Goal: Task Accomplishment & Management: Use online tool/utility

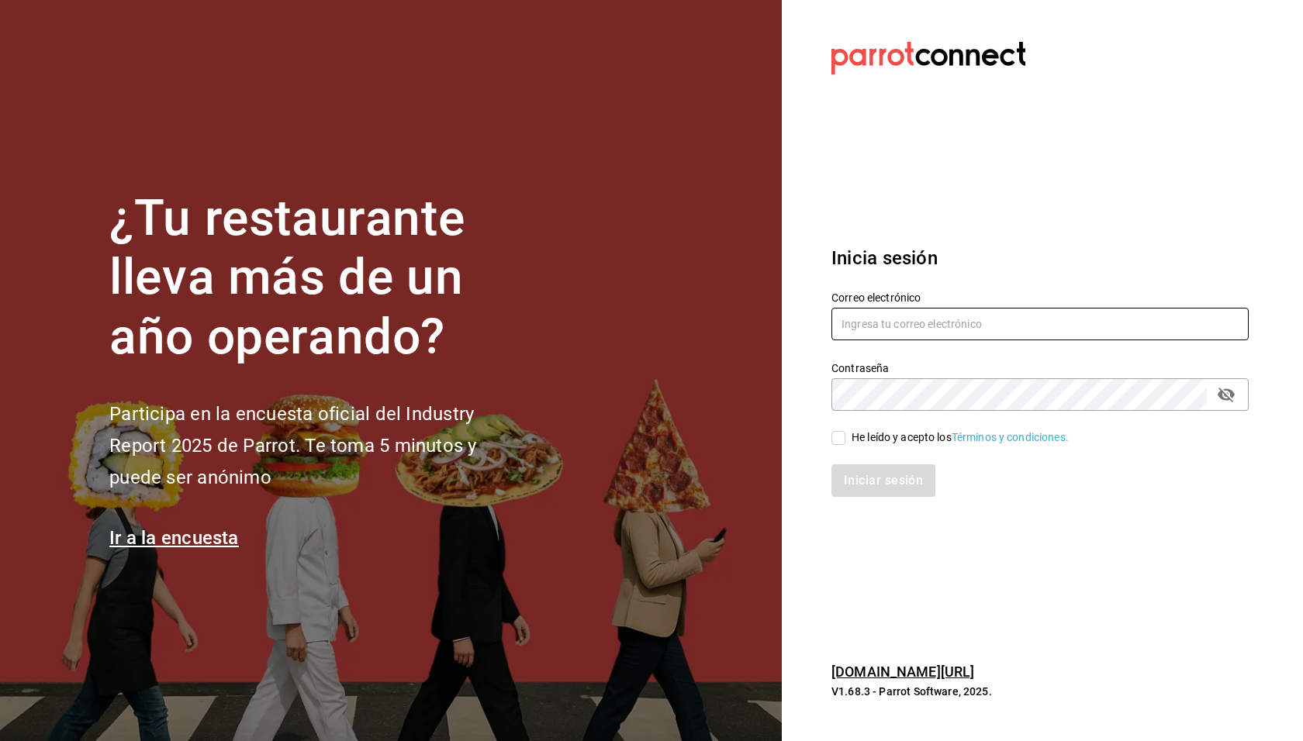
type input "[EMAIL_ADDRESS][DOMAIN_NAME]"
click at [904, 438] on div "He leído y acepto los Términos y condiciones." at bounding box center [960, 438] width 217 height 16
click at [845, 438] on input "He leído y acepto los Términos y condiciones." at bounding box center [838, 438] width 14 height 14
checkbox input "true"
click at [897, 477] on button "Iniciar sesión" at bounding box center [883, 481] width 105 height 33
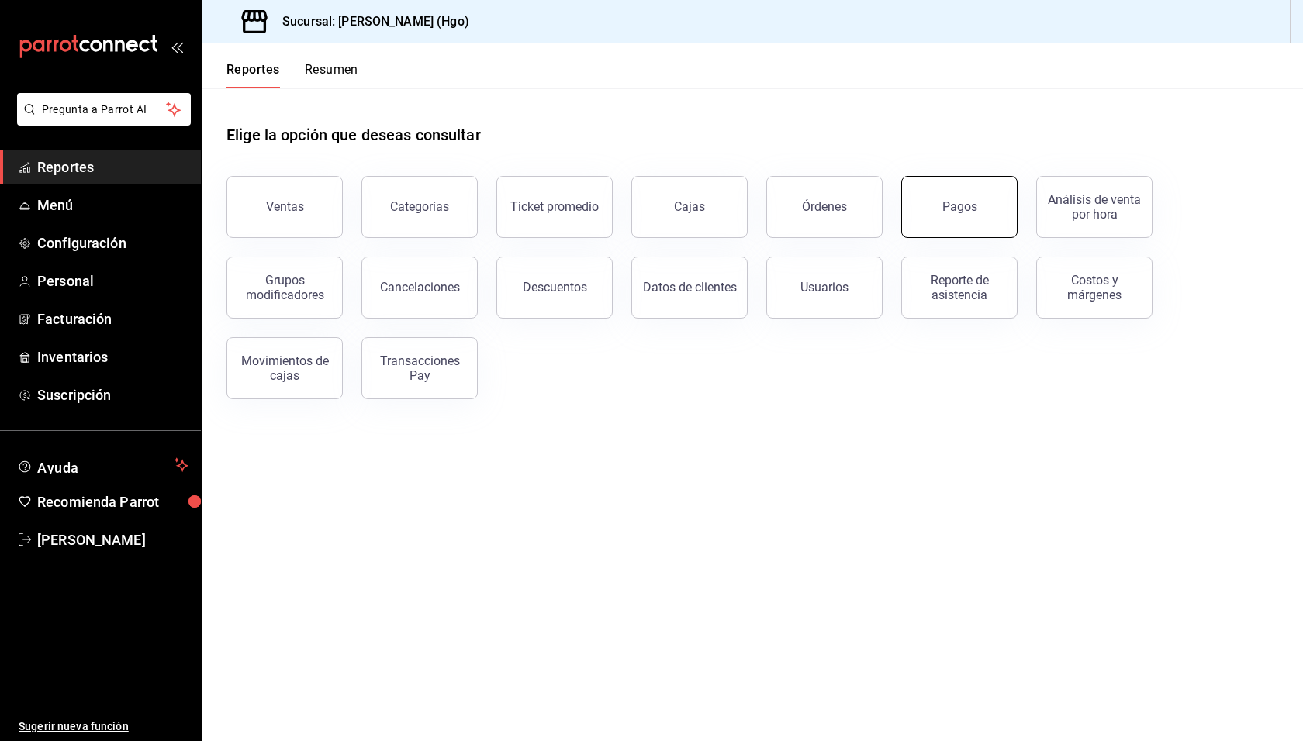
click at [955, 207] on div "Pagos" at bounding box center [959, 206] width 35 height 15
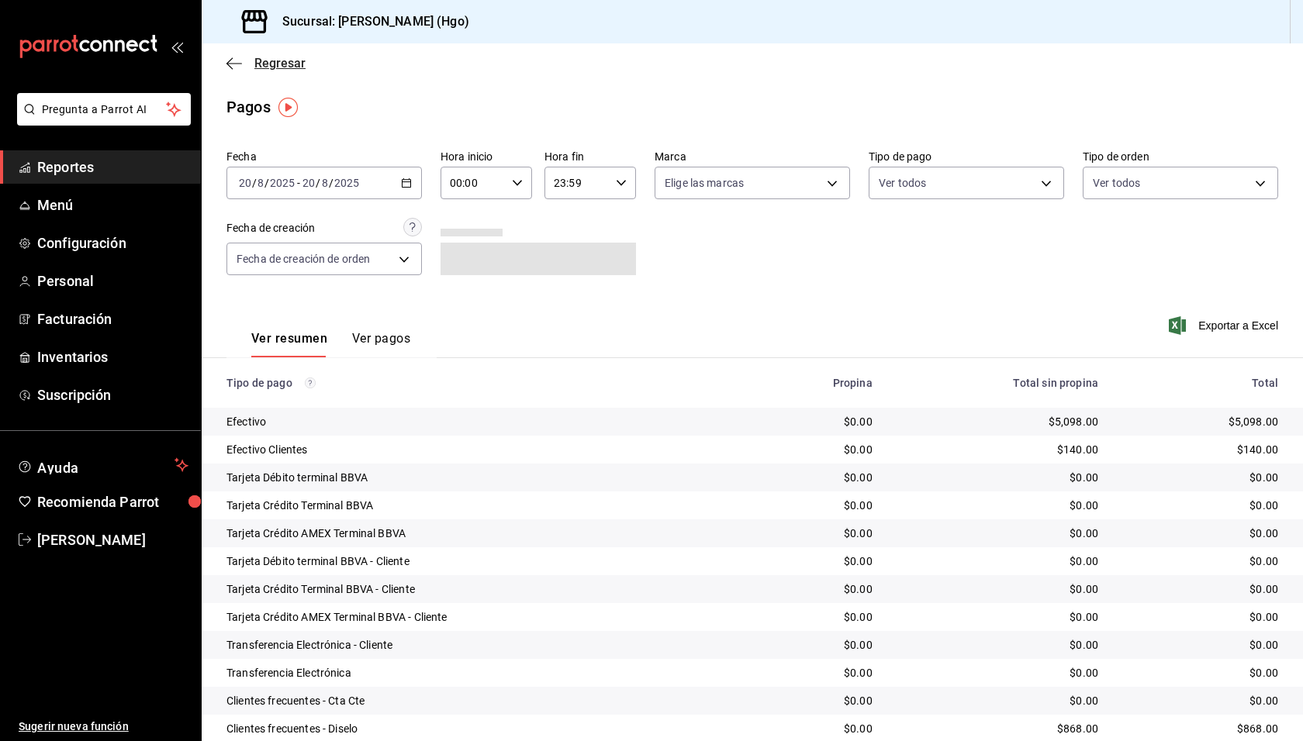
click at [298, 65] on span "Regresar" at bounding box center [279, 63] width 51 height 15
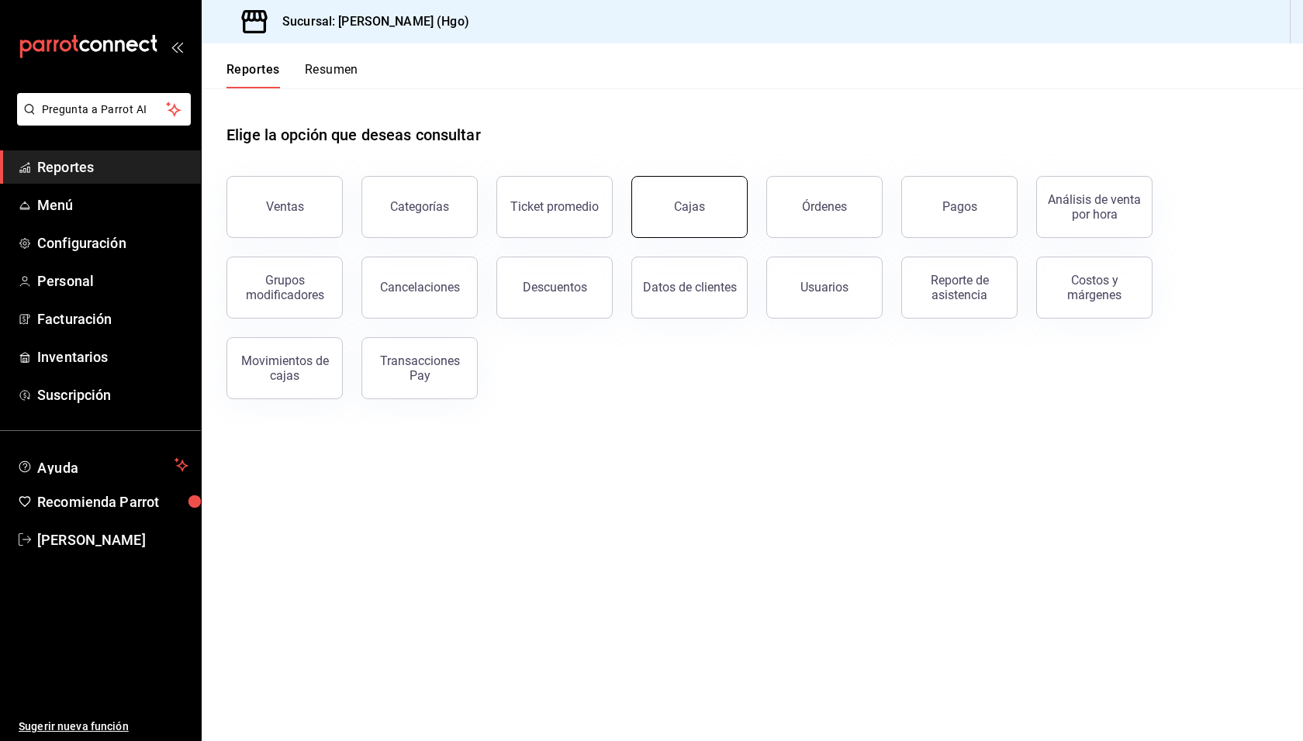
click at [672, 204] on button "Cajas" at bounding box center [689, 207] width 116 height 62
